Goal: Task Accomplishment & Management: Manage account settings

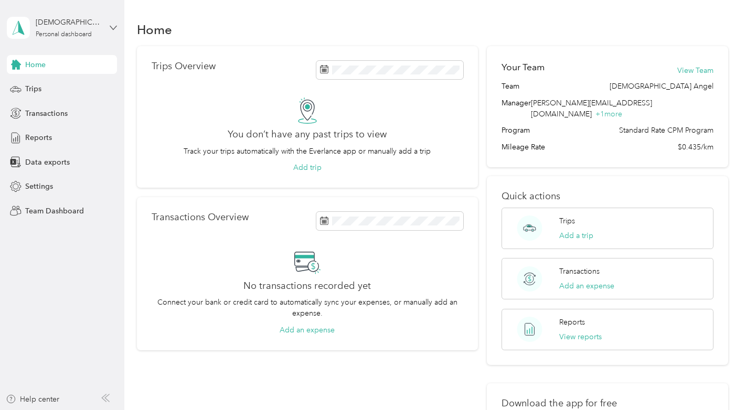
click at [113, 26] on icon at bounding box center [113, 27] width 7 height 7
click at [59, 87] on div "Team dashboard" at bounding box center [44, 82] width 56 height 11
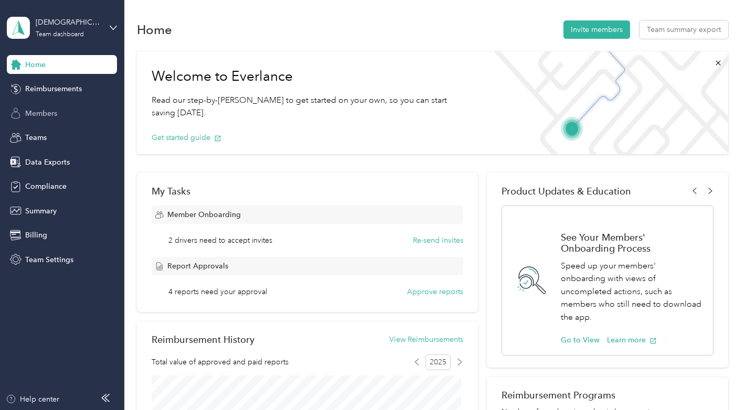
click at [50, 113] on span "Members" at bounding box center [41, 113] width 32 height 11
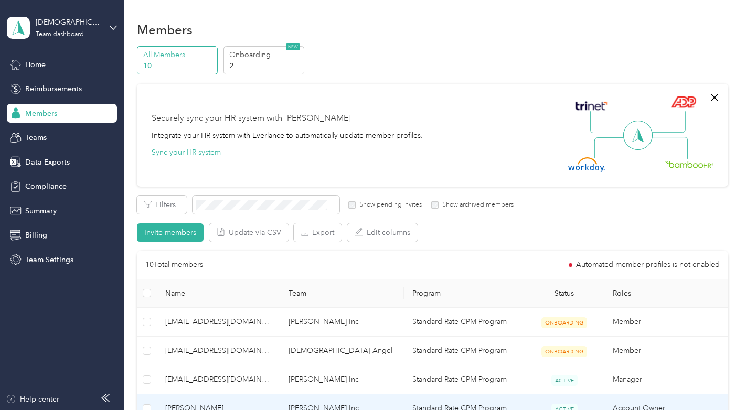
scroll to position [105, 0]
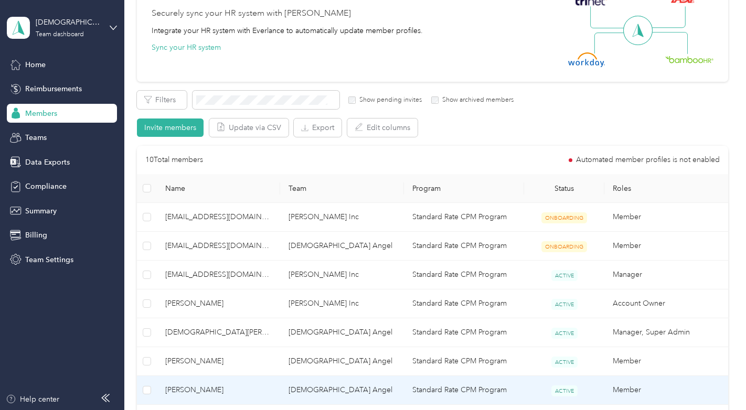
click at [236, 392] on span "[PERSON_NAME]" at bounding box center [218, 390] width 106 height 12
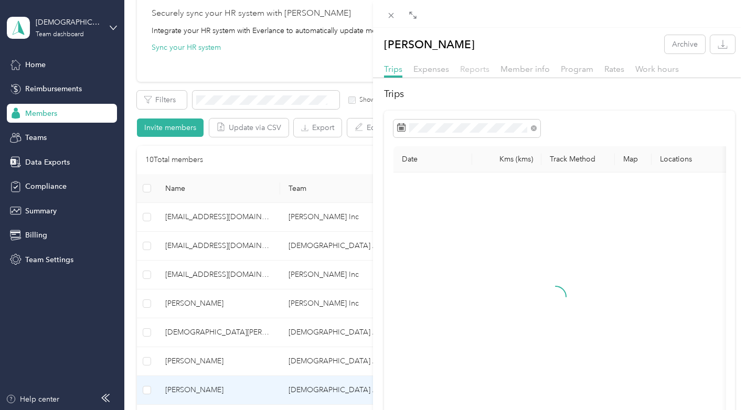
click at [470, 70] on span "Reports" at bounding box center [474, 69] width 29 height 10
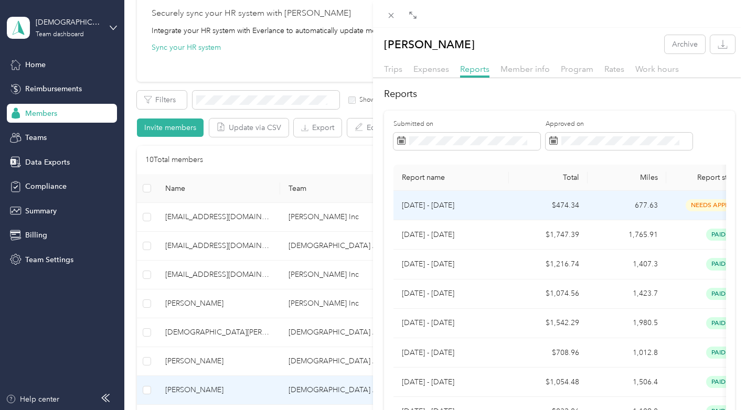
click at [513, 203] on td "$474.34" at bounding box center [548, 205] width 79 height 29
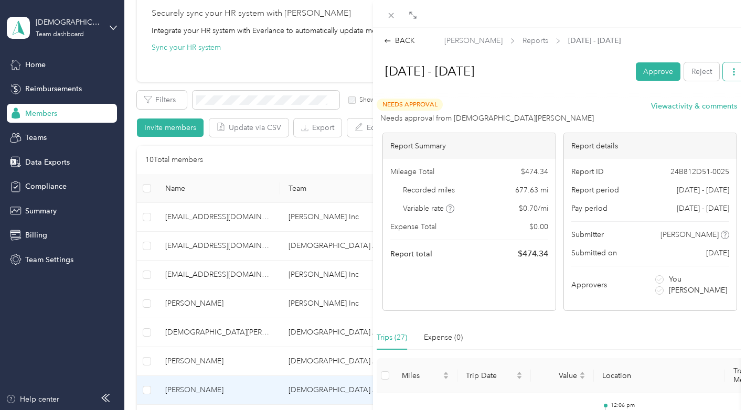
click at [730, 73] on icon "button" at bounding box center [733, 71] width 7 height 7
click at [689, 112] on span "Download" at bounding box center [696, 109] width 35 height 11
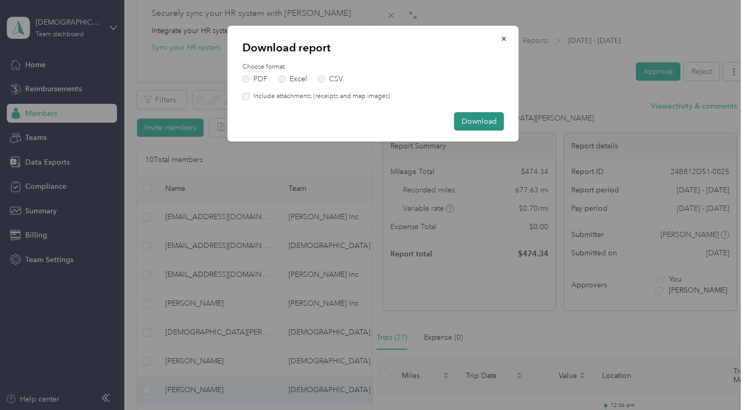
click at [493, 122] on button "Download" at bounding box center [479, 121] width 50 height 18
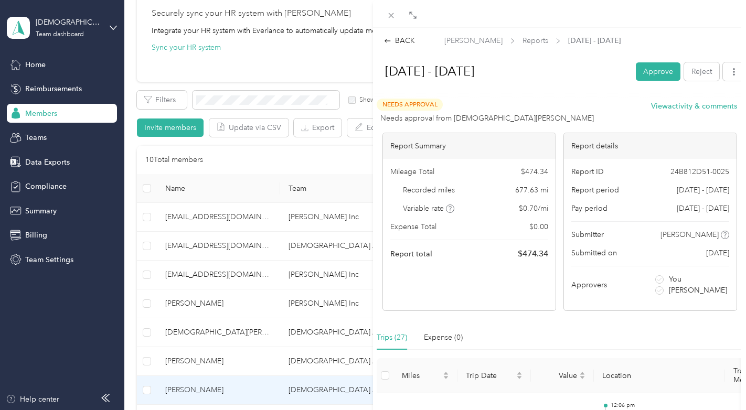
click at [111, 29] on div "BACK [PERSON_NAME] Reports [DATE] - [DATE] [DATE] - [DATE] Approve Reject Needs…" at bounding box center [373, 205] width 746 height 410
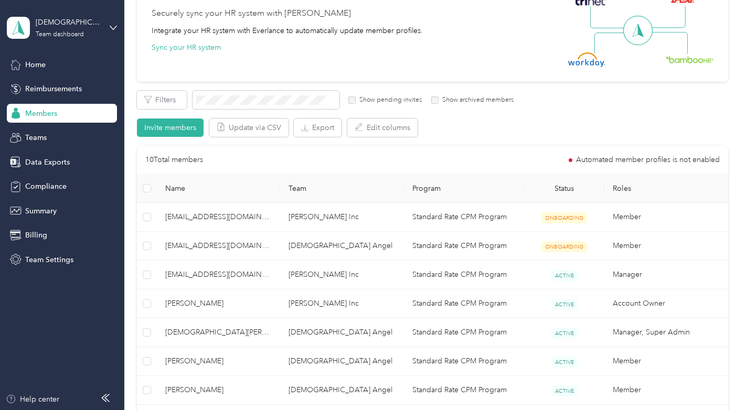
click at [111, 31] on div "[PERSON_NAME] Team dashboard" at bounding box center [62, 27] width 110 height 37
click at [48, 134] on div "Log out" at bounding box center [36, 133] width 40 height 11
